Goal: Task Accomplishment & Management: Use online tool/utility

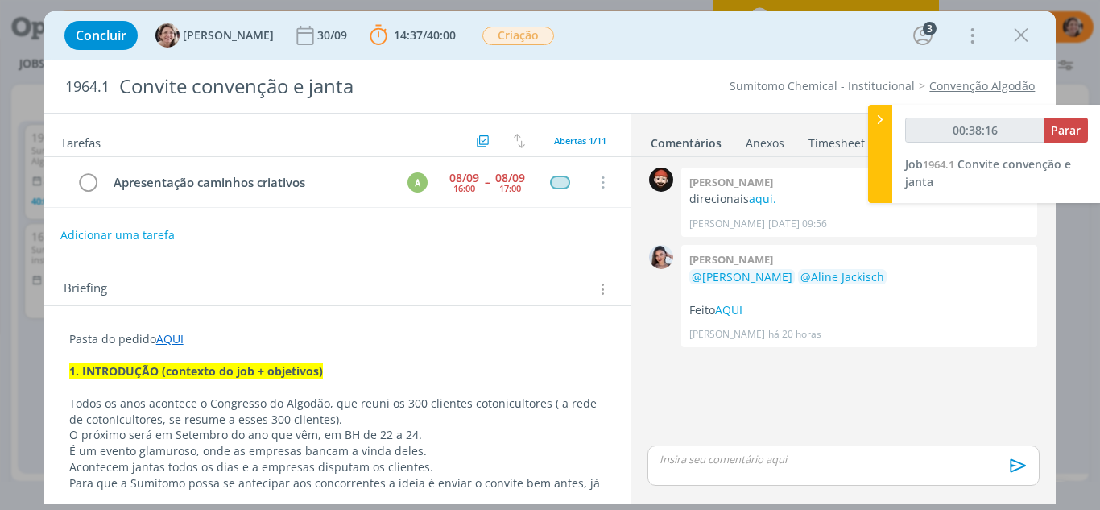
type input "00:38:20"
drag, startPoint x: 885, startPoint y: 116, endPoint x: 854, endPoint y: 127, distance: 32.6
click at [885, 115] on icon at bounding box center [880, 119] width 16 height 17
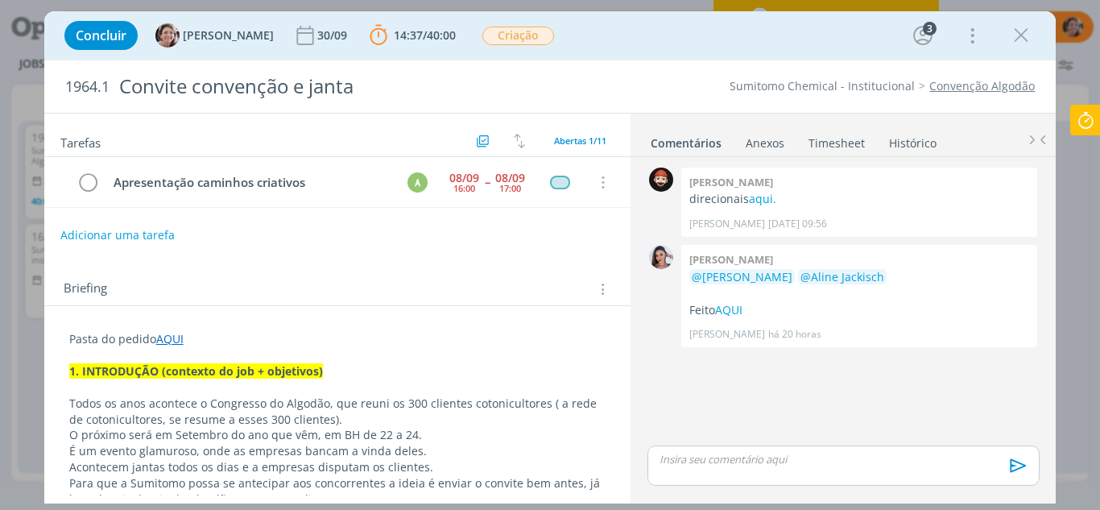
click at [830, 141] on link "Timesheet" at bounding box center [837, 139] width 58 height 23
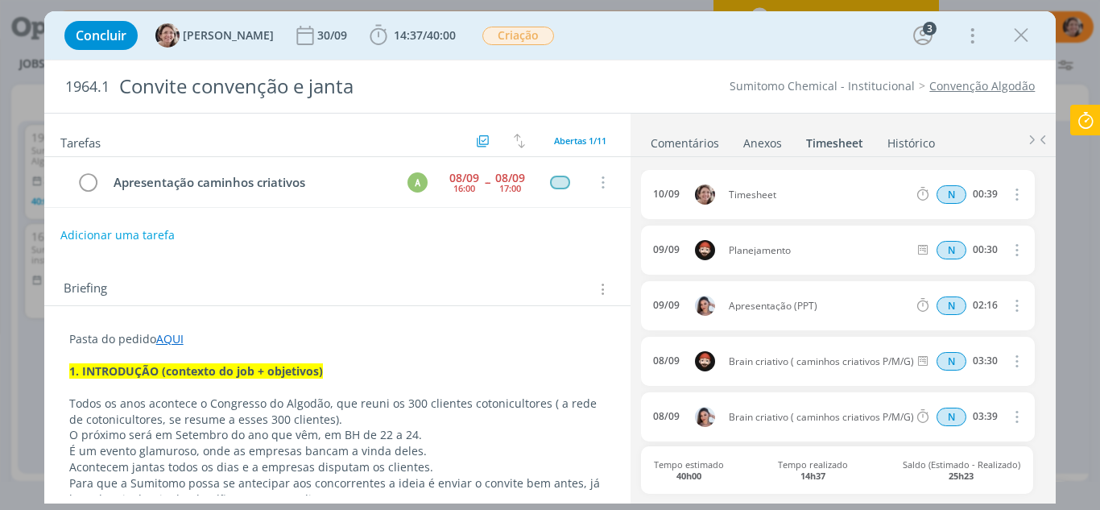
click at [1009, 200] on icon "dialog" at bounding box center [1016, 193] width 18 height 19
drag, startPoint x: 952, startPoint y: 245, endPoint x: 899, endPoint y: 240, distance: 53.4
click at [951, 245] on link "Editar" at bounding box center [970, 249] width 127 height 26
drag, startPoint x: 773, startPoint y: 199, endPoint x: 653, endPoint y: 200, distance: 120.0
click at [646, 199] on body "Projetos Jobs Propostas Produção [GEOGRAPHIC_DATA] Financeiro Cadastros Relatór…" at bounding box center [550, 255] width 1100 height 510
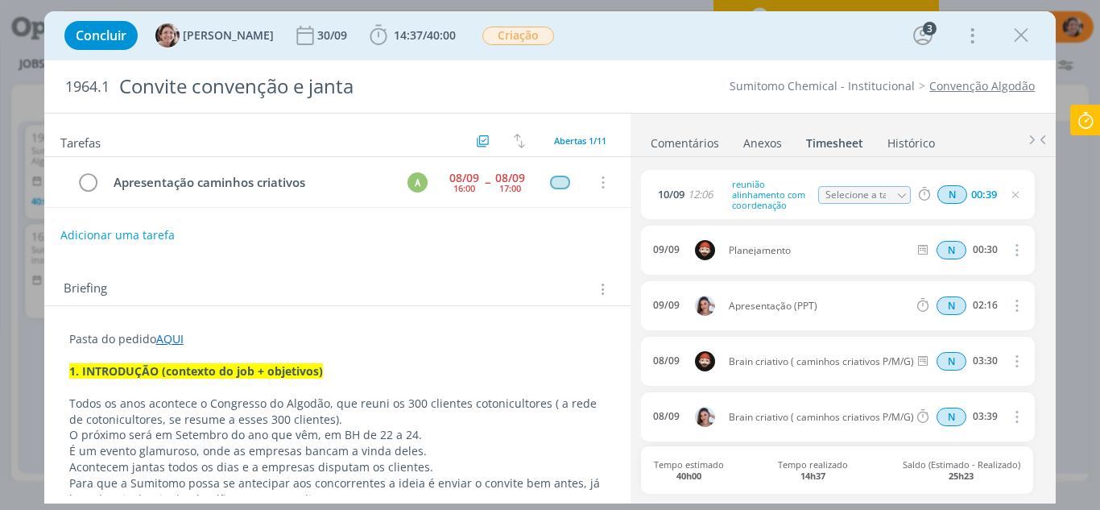
click at [1012, 196] on icon "dialog" at bounding box center [1015, 194] width 13 height 13
click at [1076, 126] on icon at bounding box center [1085, 120] width 29 height 31
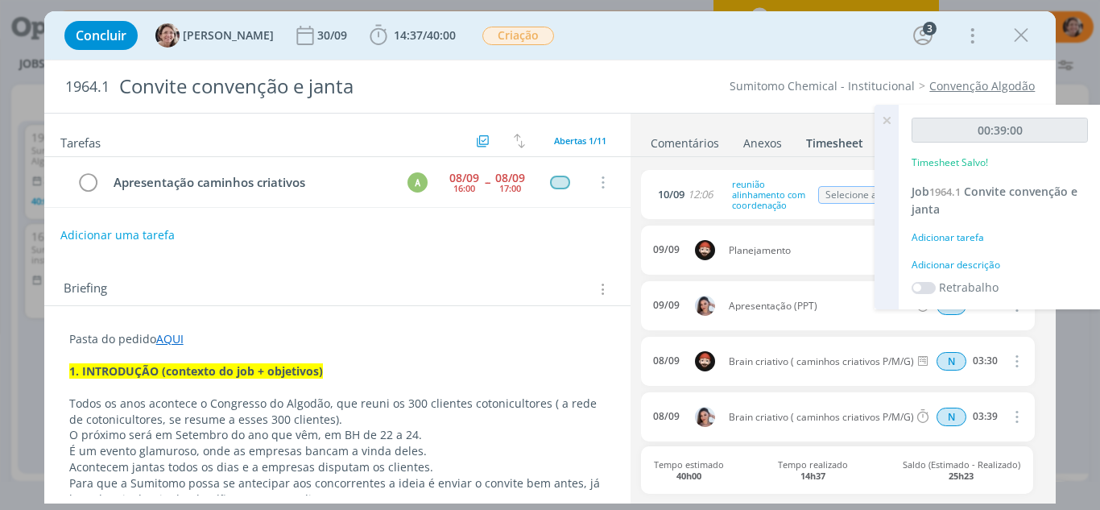
drag, startPoint x: 891, startPoint y: 125, endPoint x: 912, endPoint y: 125, distance: 20.9
click at [891, 124] on icon at bounding box center [886, 120] width 29 height 31
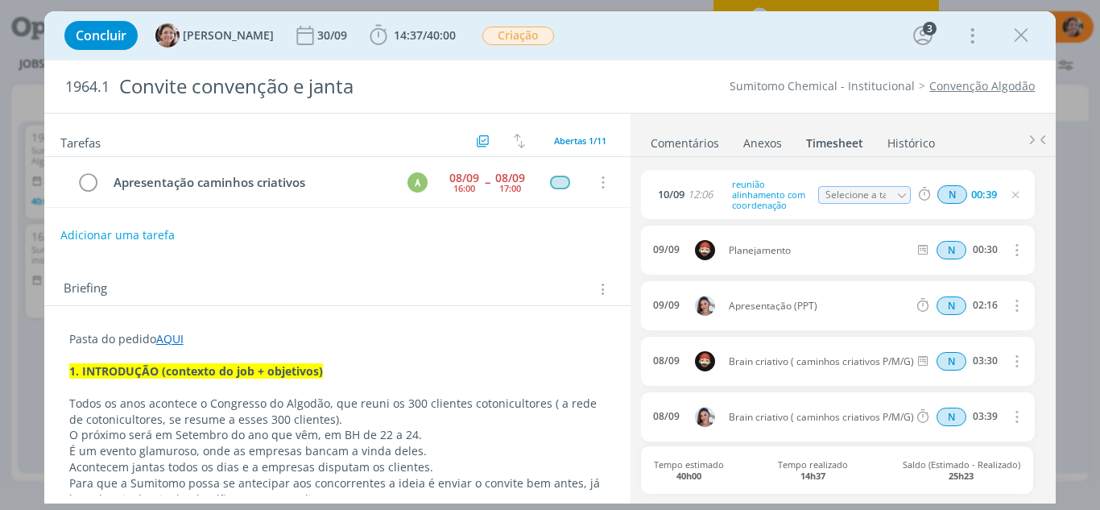
click at [1010, 196] on icon "dialog" at bounding box center [1015, 194] width 13 height 13
